Goal: Find specific page/section: Find specific page/section

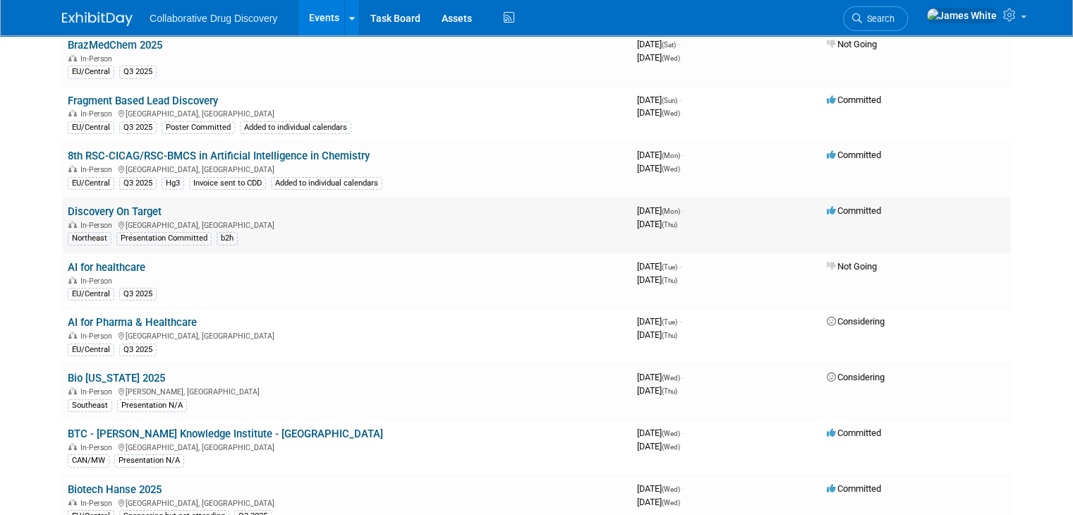
scroll to position [27, 0]
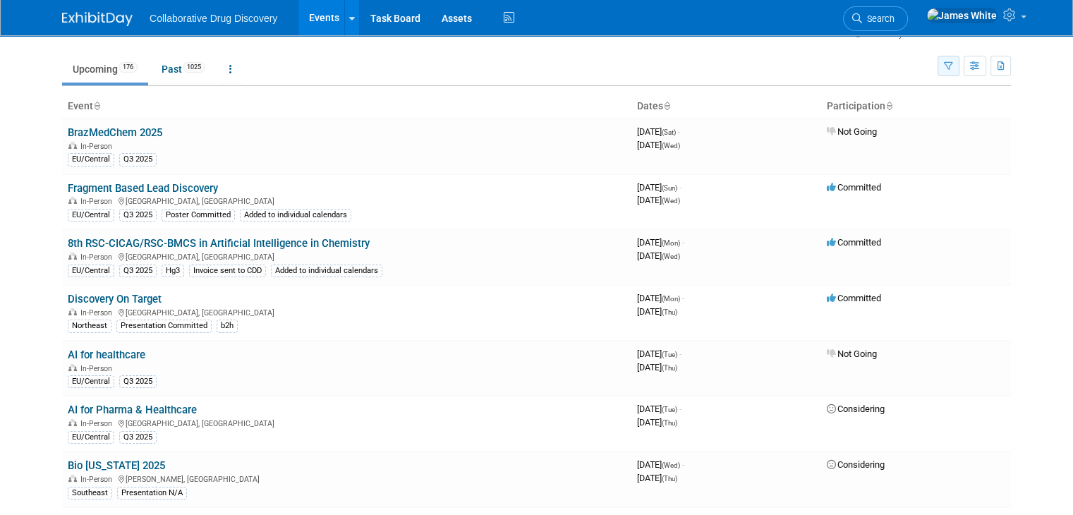
click at [955, 71] on button "button" at bounding box center [949, 66] width 22 height 20
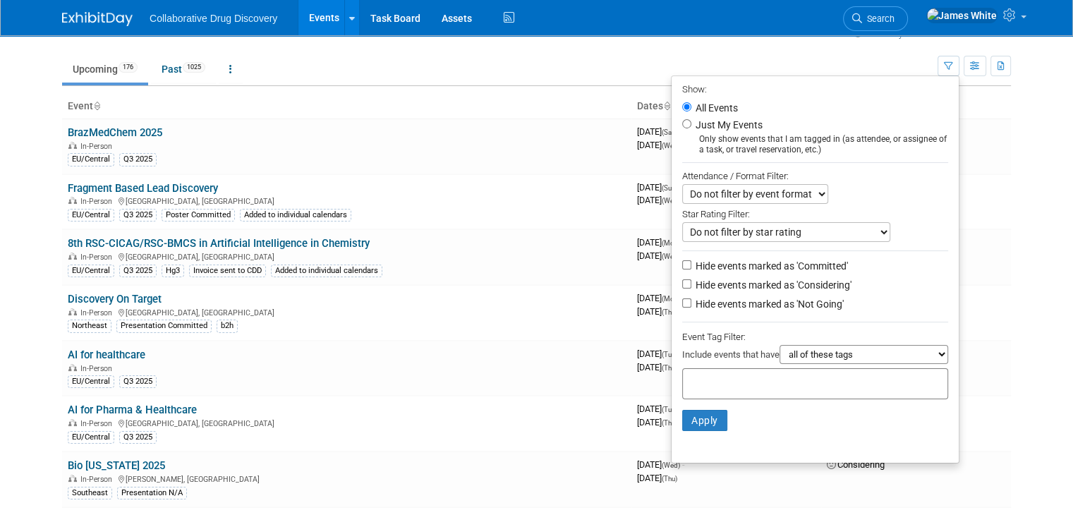
click at [698, 121] on li "Just My Events Only show events that I am tagged in (as attendee, or assignee o…" at bounding box center [815, 135] width 287 height 39
click at [686, 126] on li "Just My Events Only show events that I am tagged in (as attendee, or assignee o…" at bounding box center [815, 135] width 287 height 39
click at [691, 125] on input "Just My Events" at bounding box center [686, 123] width 9 height 9
radio input "true"
click at [707, 424] on button "Apply" at bounding box center [704, 420] width 45 height 21
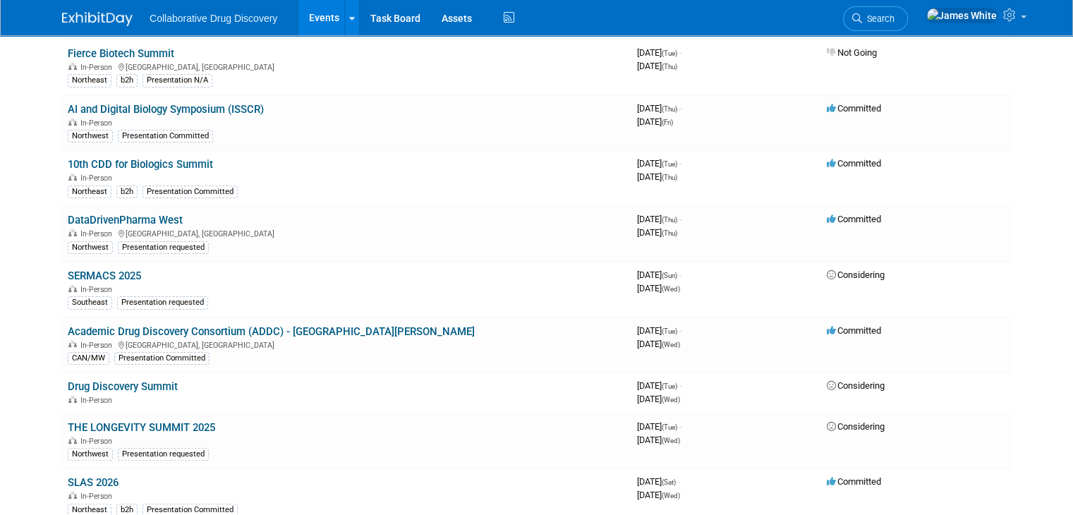
scroll to position [273, 0]
click at [146, 213] on link "DataDrivenPharma West" at bounding box center [125, 219] width 115 height 13
